Goal: Obtain resource: Obtain resource

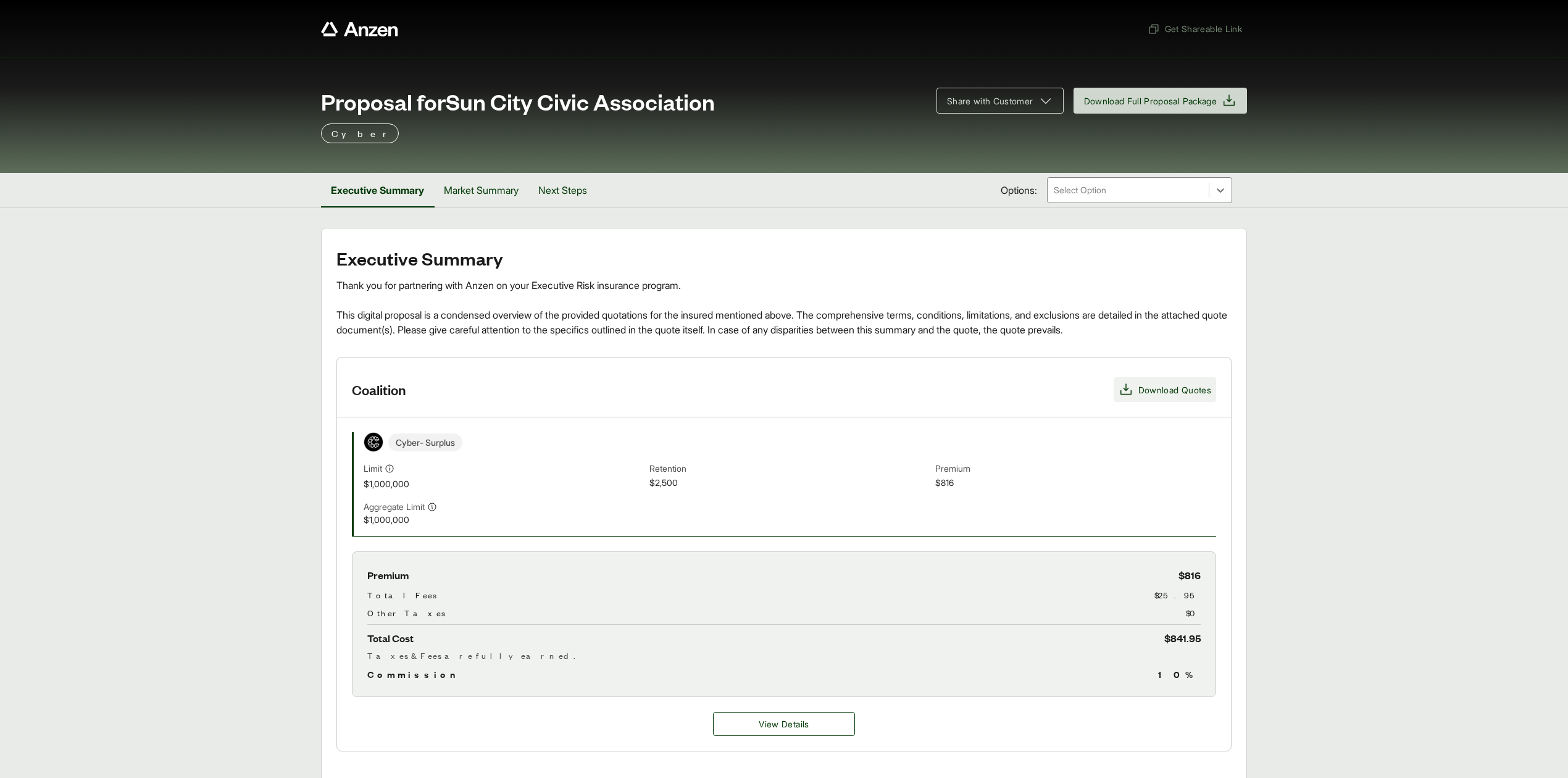
click at [1138, 391] on span "Download Quotes" at bounding box center [1175, 389] width 73 height 13
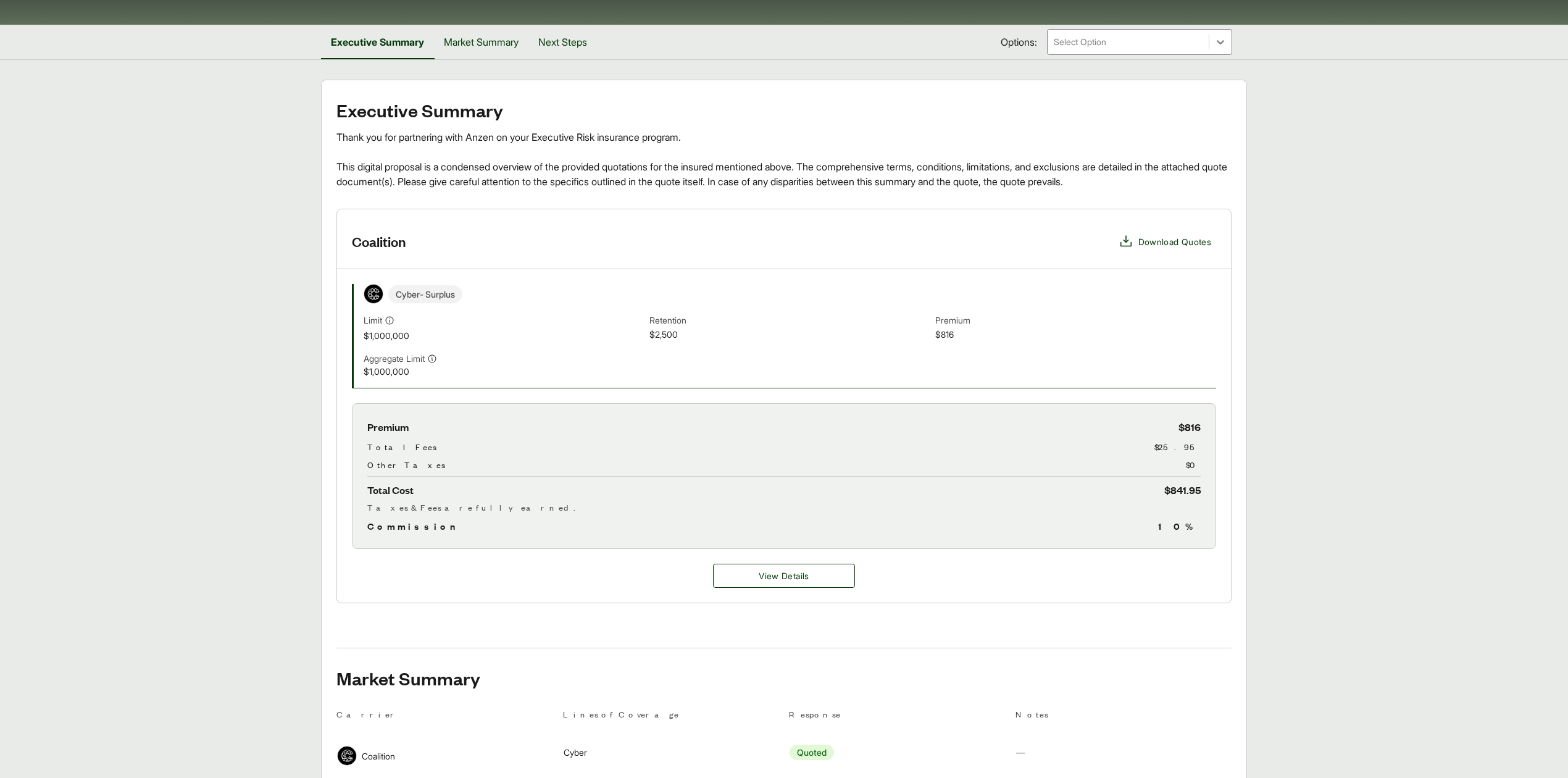
scroll to position [225, 0]
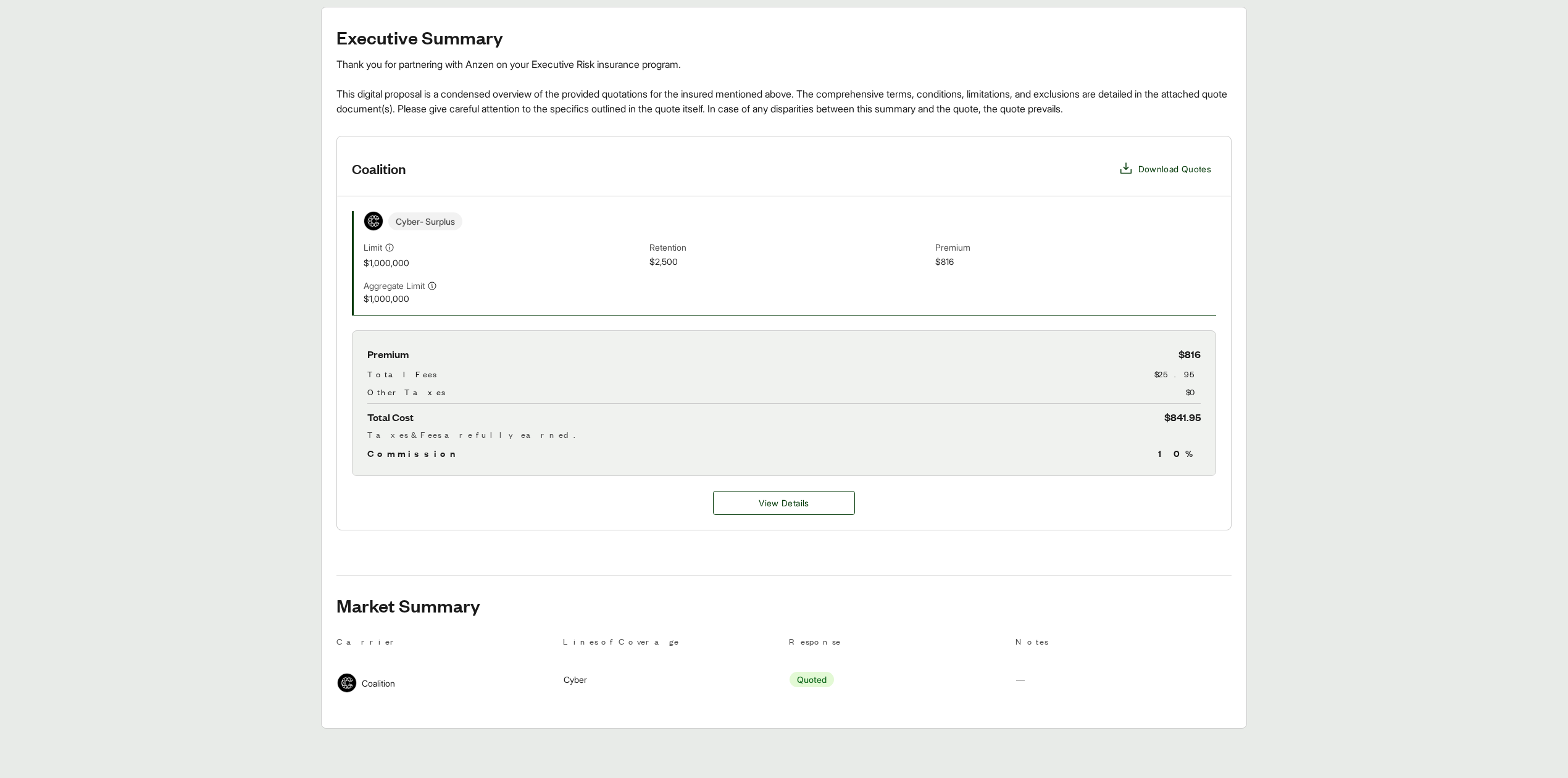
drag, startPoint x: 1455, startPoint y: 380, endPoint x: 1447, endPoint y: 383, distance: 8.5
click at [1450, 383] on main "Executive Summary Thank you for partnering with Anzen on your Executive Risk in…" at bounding box center [784, 367] width 1568 height 721
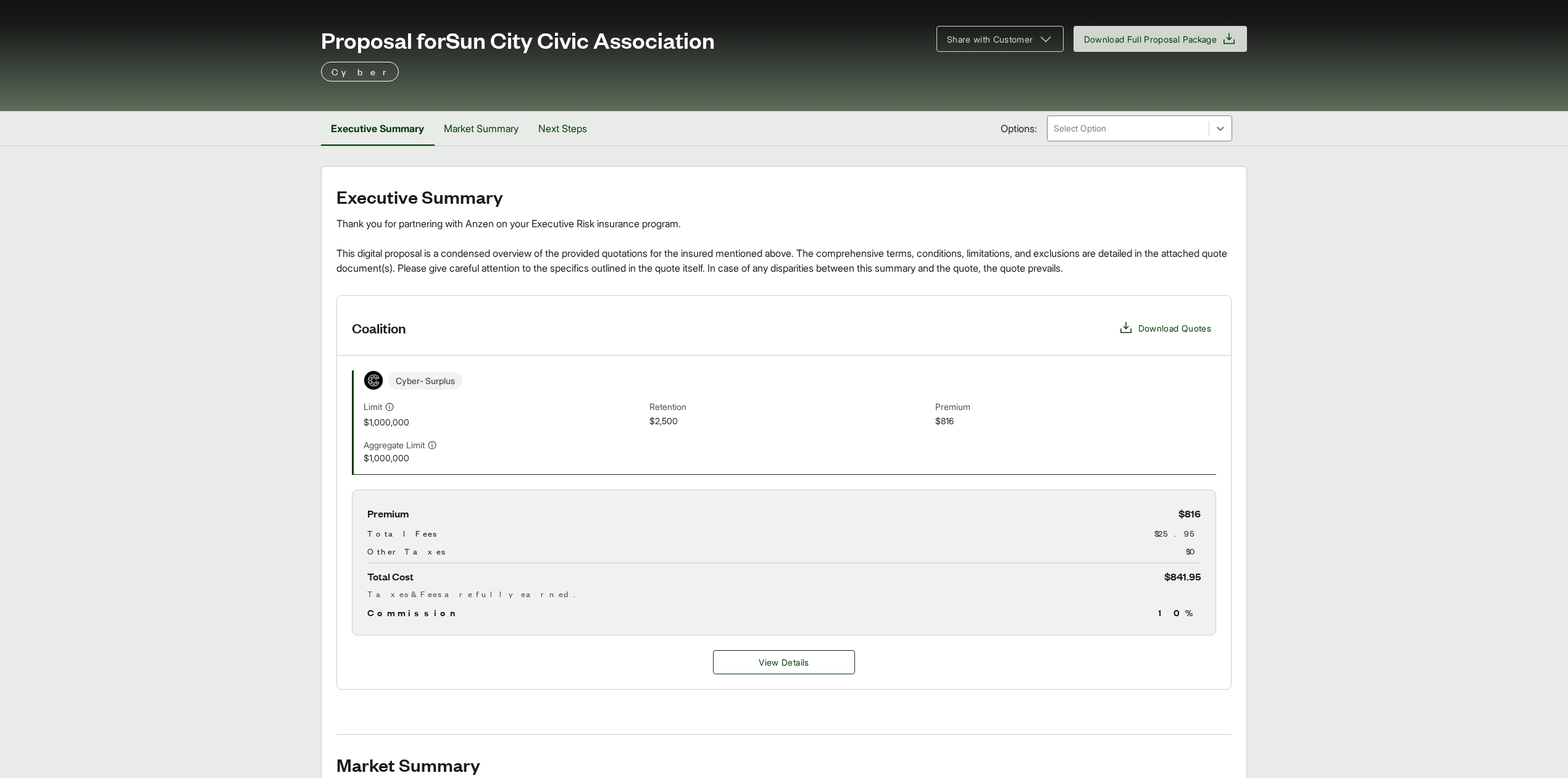
scroll to position [60, 0]
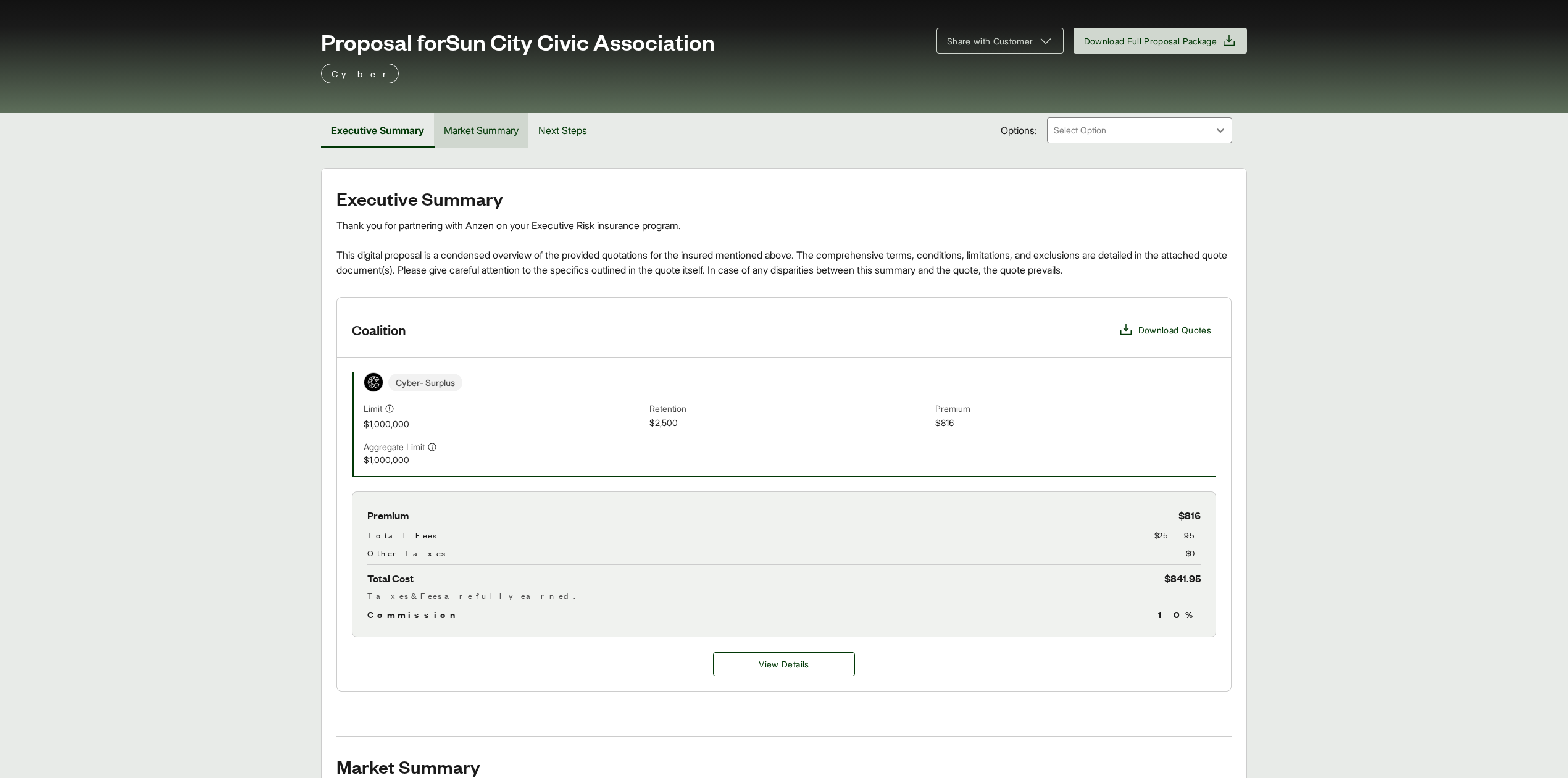
click at [505, 128] on button "Market Summary" at bounding box center [481, 130] width 95 height 35
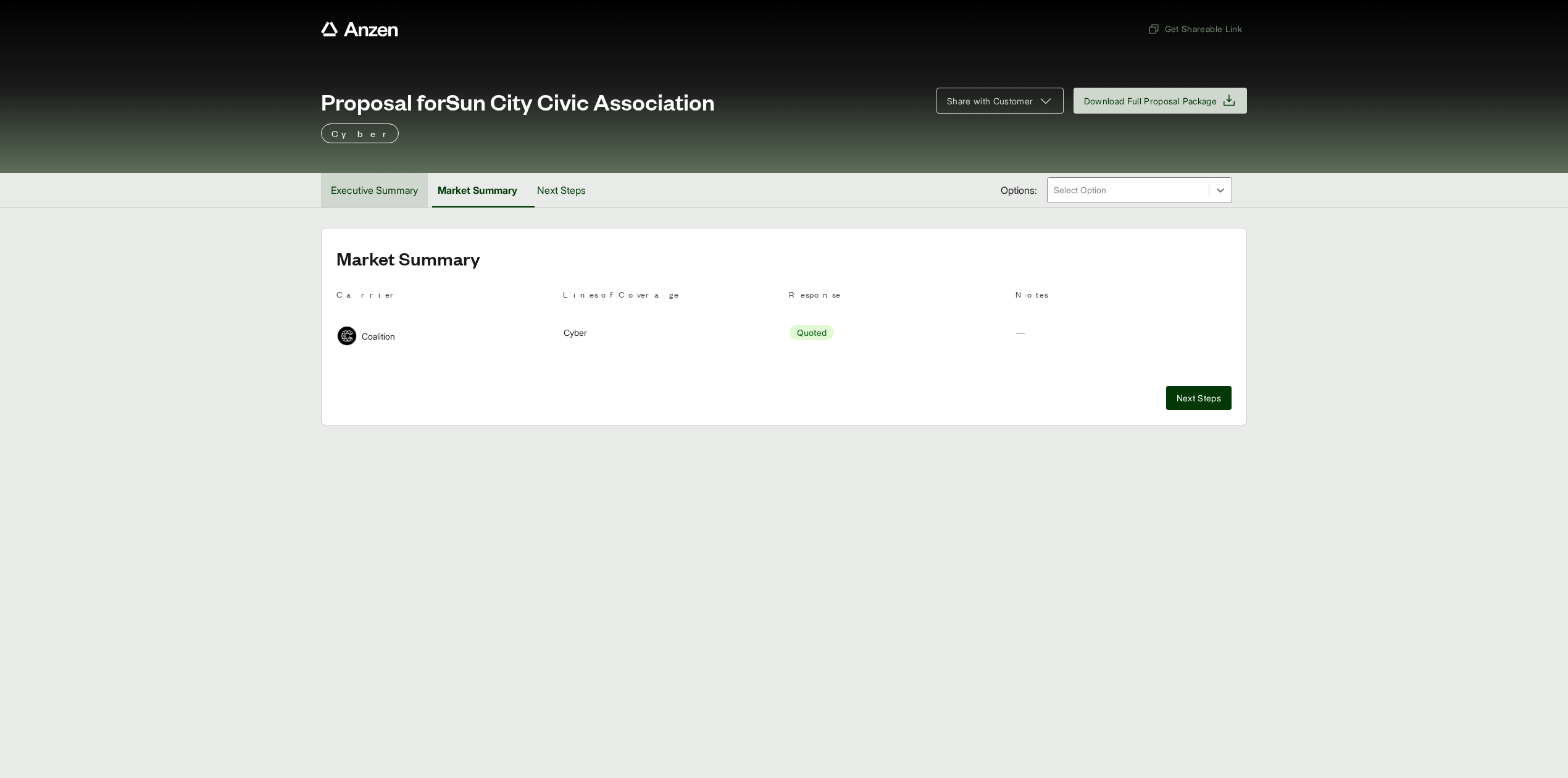
click at [330, 185] on button "Executive Summary" at bounding box center [374, 190] width 106 height 35
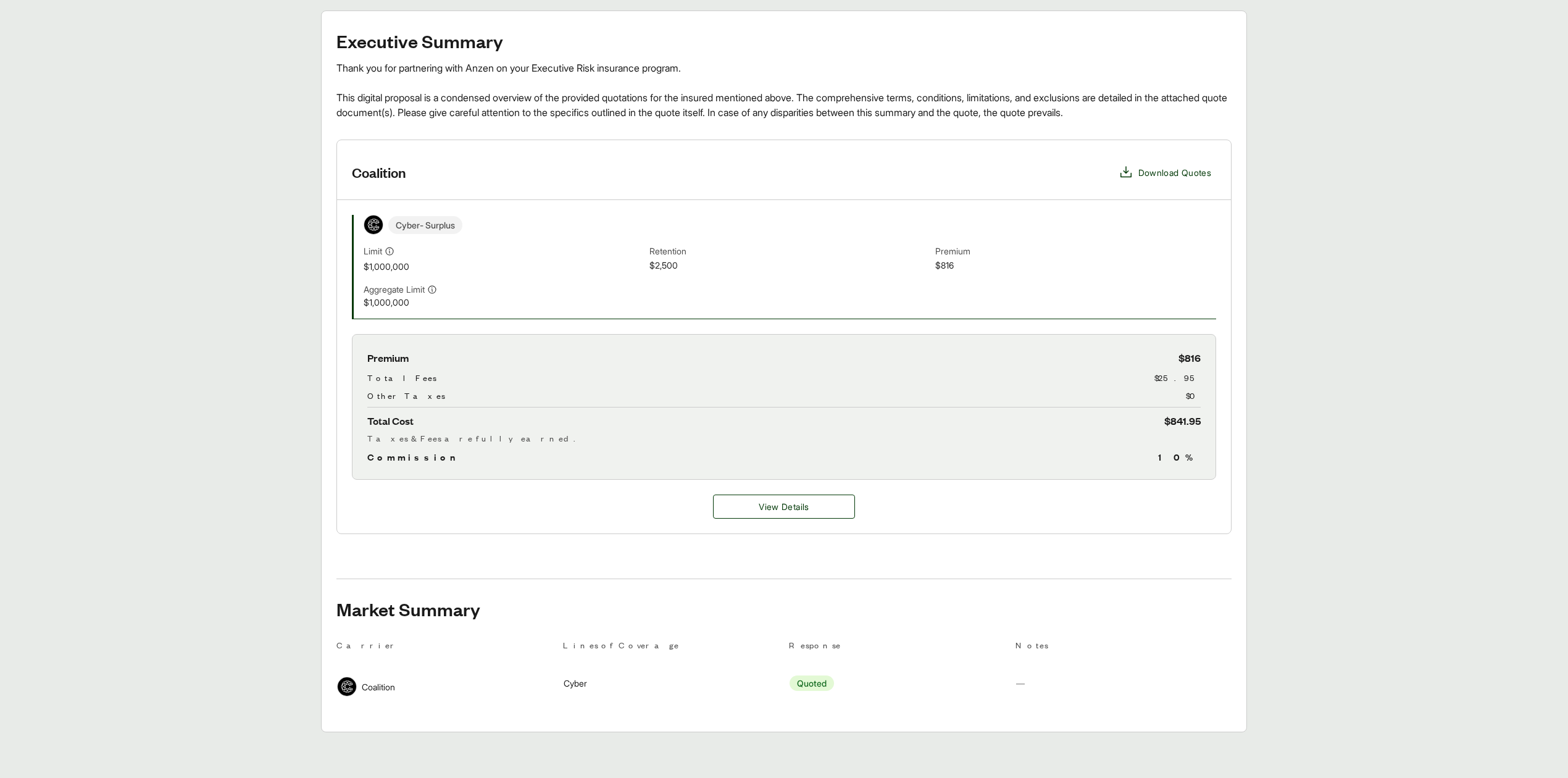
scroll to position [225, 0]
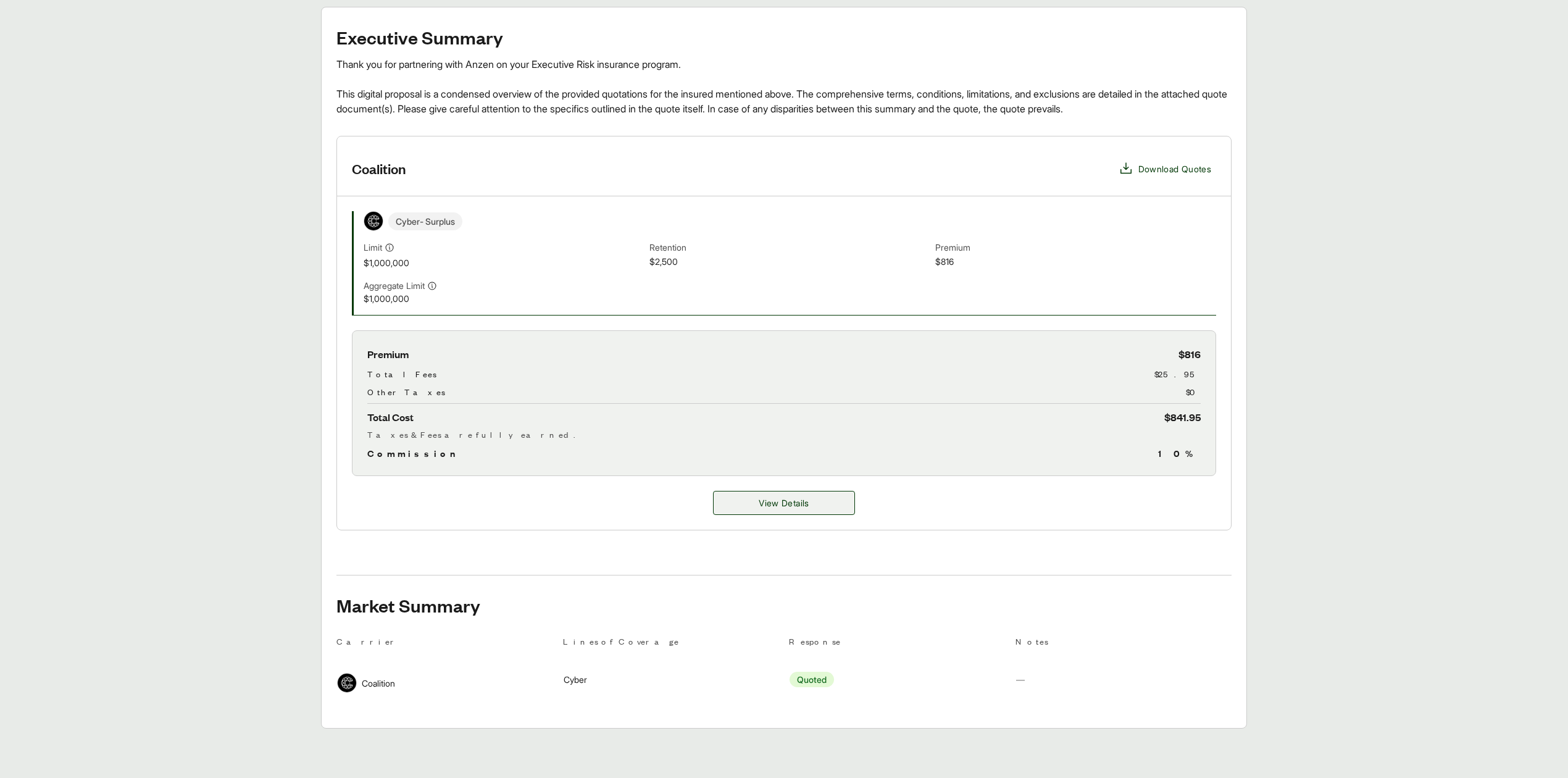
click at [758, 502] on span "View Details" at bounding box center [783, 503] width 50 height 13
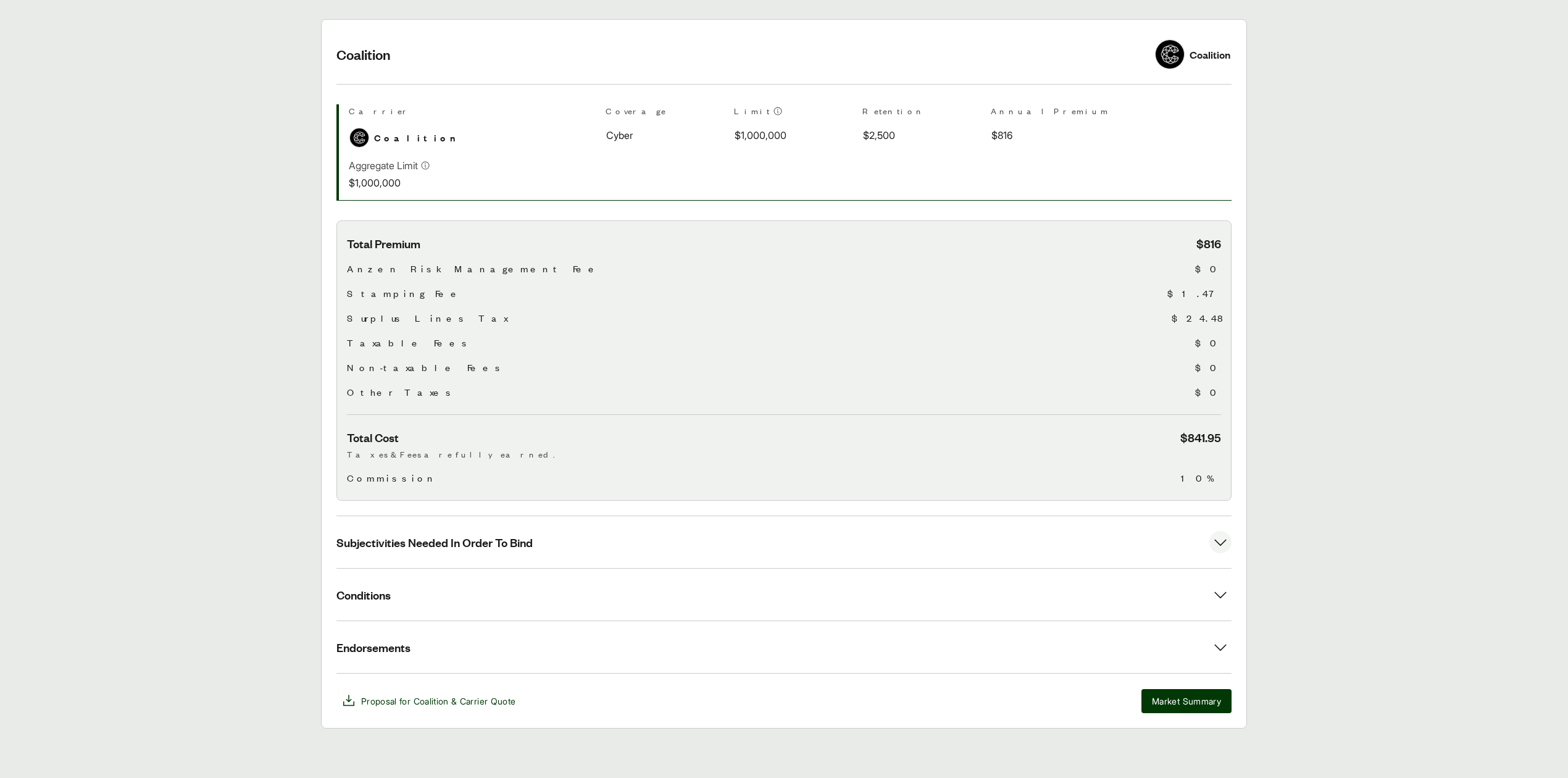
click at [440, 541] on span "Subjectivities Needed In Order To Bind" at bounding box center [434, 542] width 196 height 16
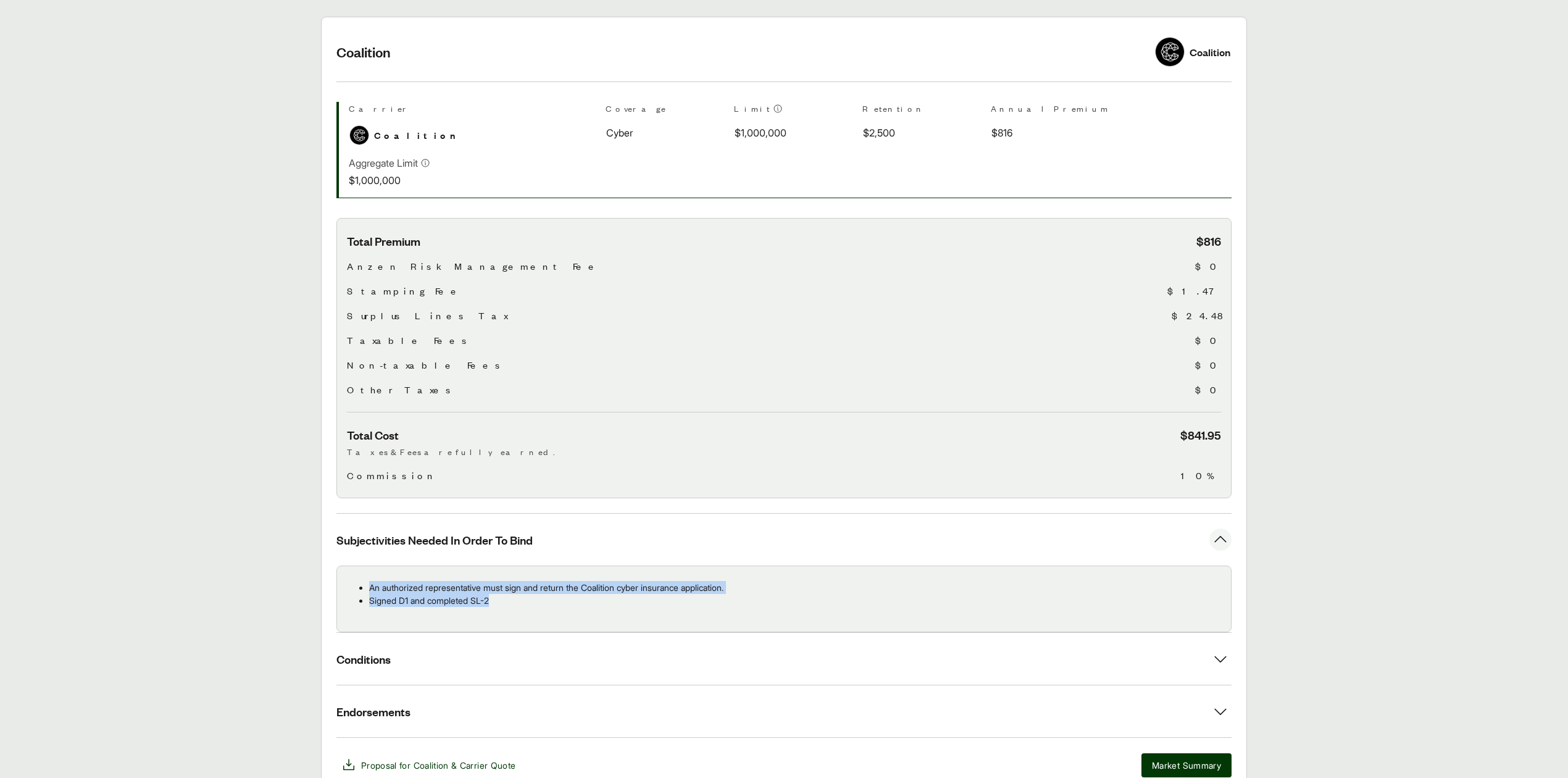
drag, startPoint x: 371, startPoint y: 587, endPoint x: 505, endPoint y: 604, distance: 135.1
click at [505, 604] on ul "An authorized representative must sign and return the Coalition cyber insurance…" at bounding box center [784, 594] width 874 height 26
copy ul "An authorized representative must sign and return the Coalition cyber insurance…"
click at [1292, 369] on main "Options: Coalition Coalition Coalition Carrier Coverage Limit Retention Annual …" at bounding box center [784, 404] width 1568 height 776
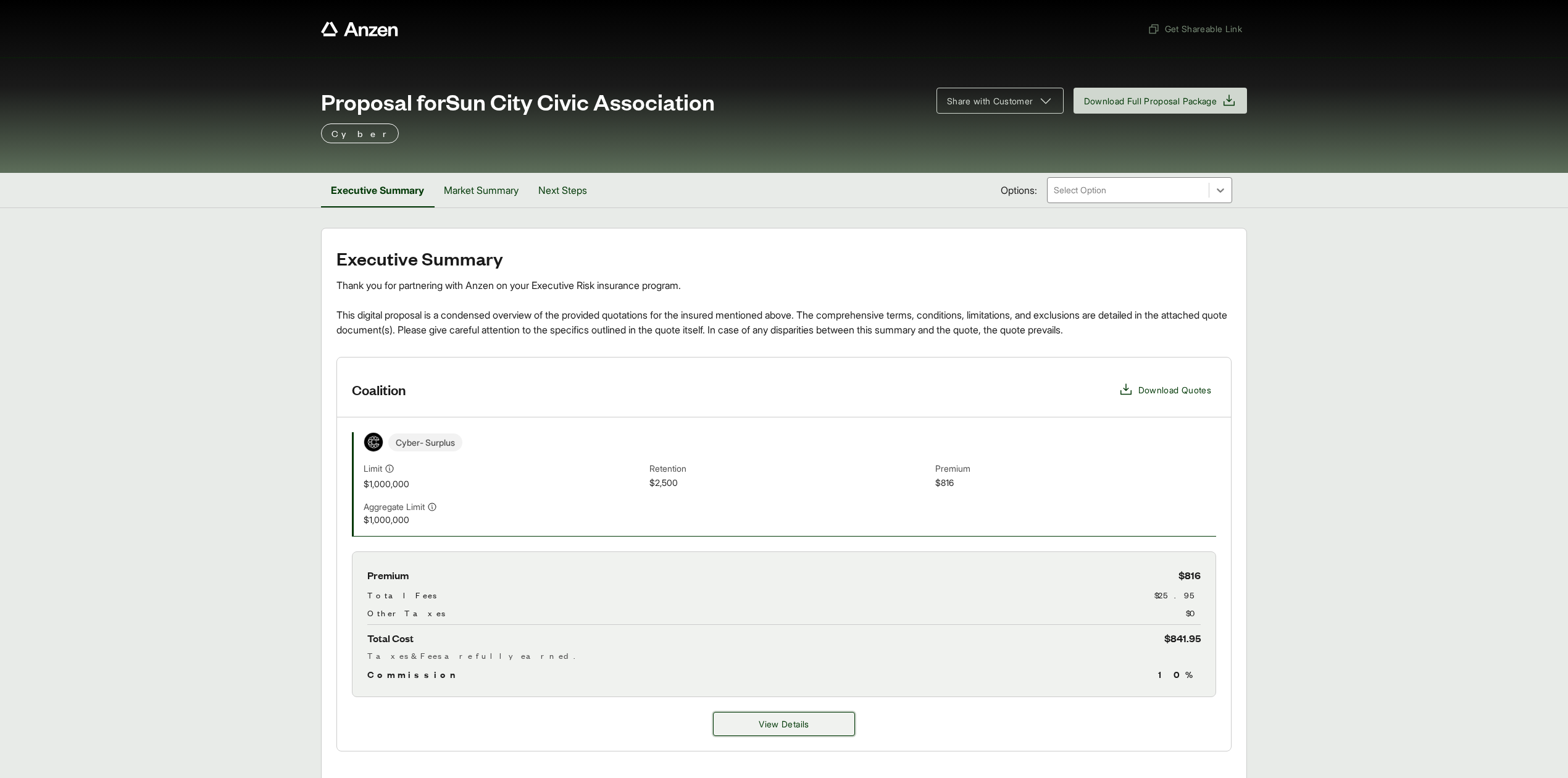
click at [737, 735] on button "View Details" at bounding box center [784, 724] width 142 height 24
click at [788, 730] on span "View Details" at bounding box center [783, 724] width 50 height 13
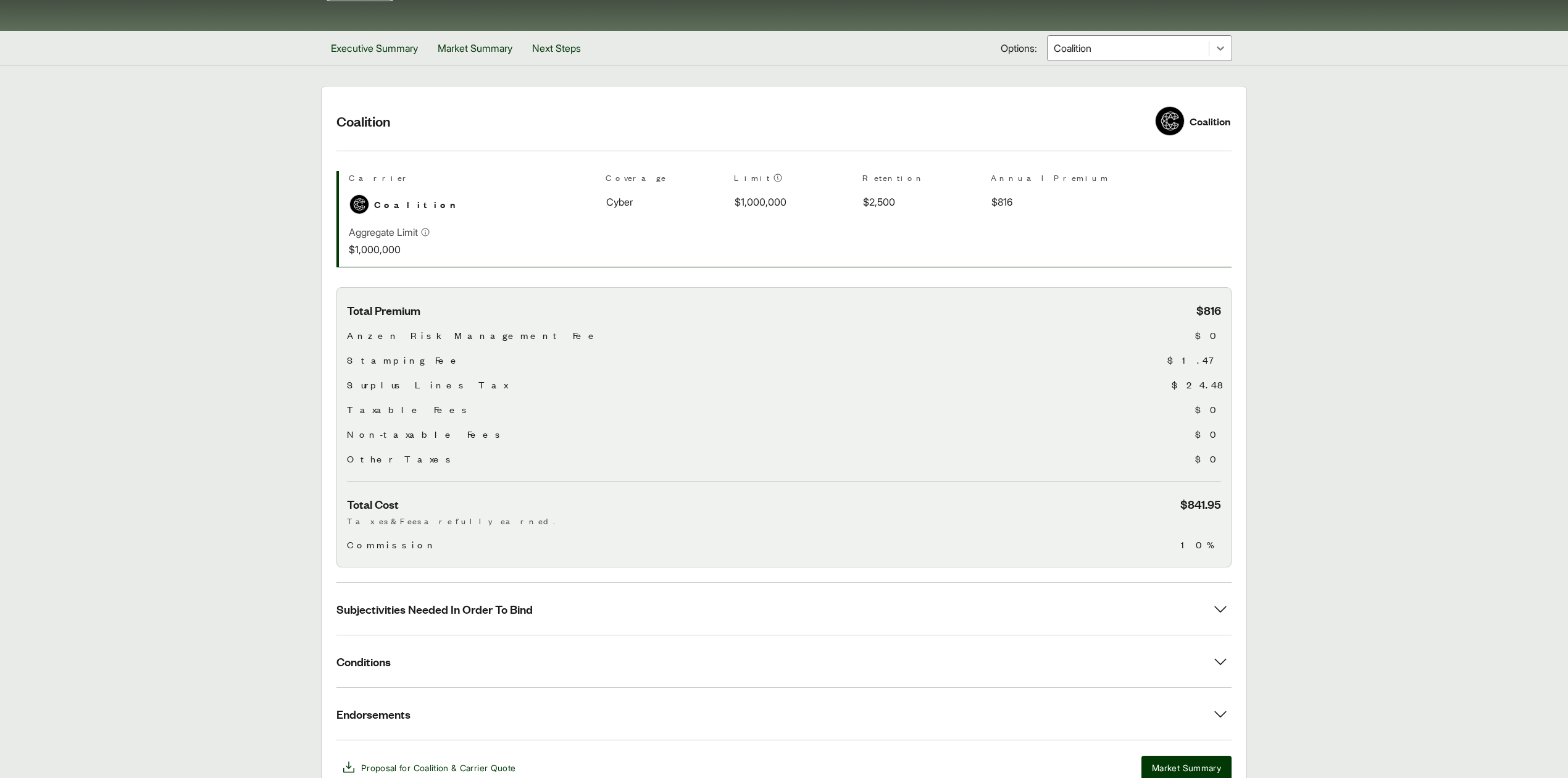
scroll to position [211, 0]
